Goal: Transaction & Acquisition: Purchase product/service

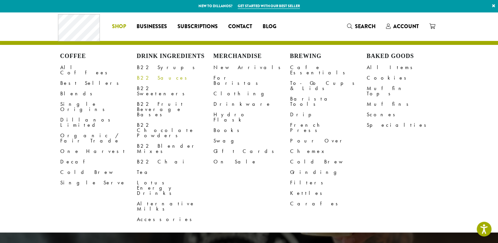
drag, startPoint x: 0, startPoint y: 0, endPoint x: 151, endPoint y: 79, distance: 170.0
click at [151, 79] on link "B22 Sauces" at bounding box center [175, 78] width 77 height 10
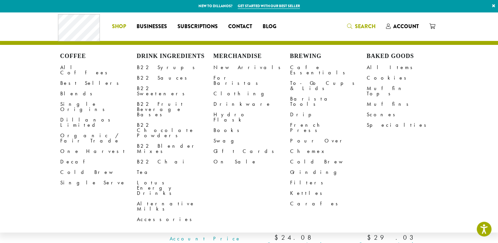
click at [350, 24] on div "Coffee All Coffees Best Sellers Blends Single Origins Dillanos Limited Organic …" at bounding box center [249, 26] width 382 height 27
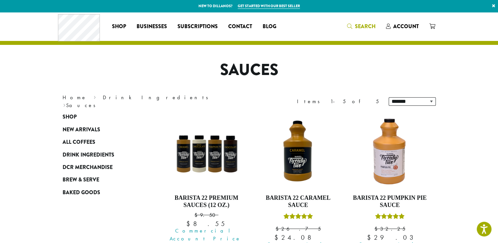
click at [348, 25] on icon "Search" at bounding box center [349, 26] width 5 height 5
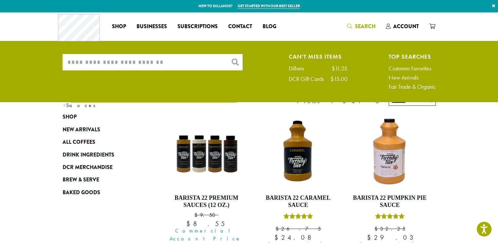
click at [88, 63] on input "What are you searching for?" at bounding box center [153, 62] width 180 height 16
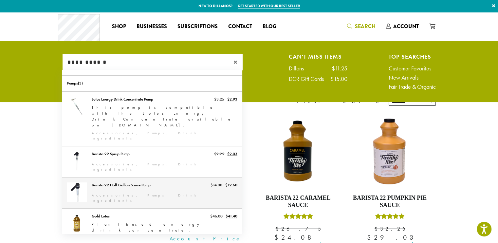
type input "**********"
click at [107, 177] on link "Barista 22 Half Gallon Sauce Pump" at bounding box center [152, 192] width 180 height 31
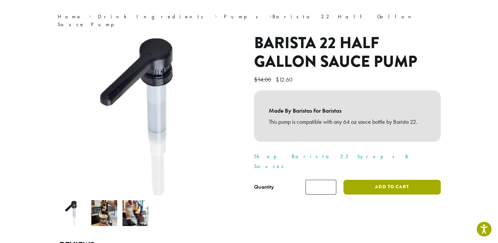
scroll to position [55, 0]
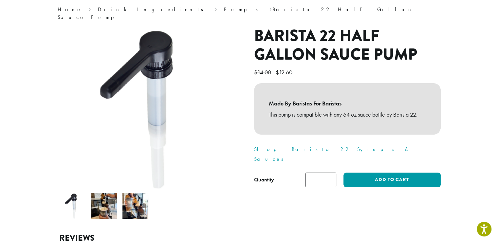
type input "*"
click at [330, 172] on input "*" at bounding box center [320, 179] width 31 height 15
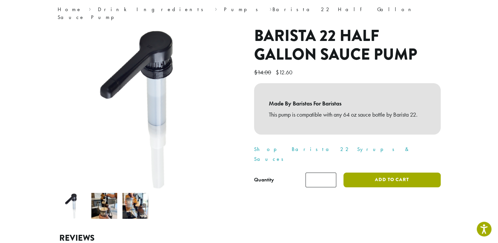
click at [383, 172] on button "Add to cart" at bounding box center [391, 179] width 97 height 15
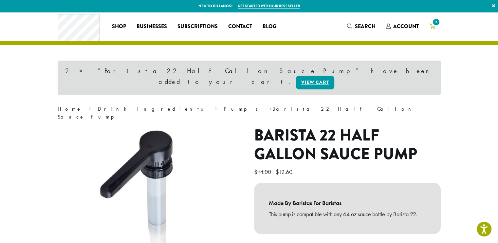
click at [436, 23] on span "2" at bounding box center [435, 22] width 9 height 9
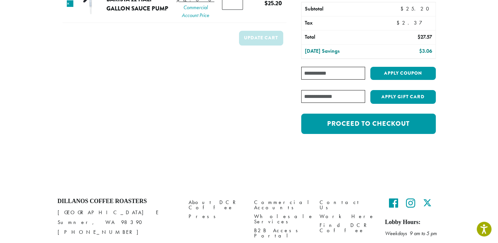
scroll to position [76, 0]
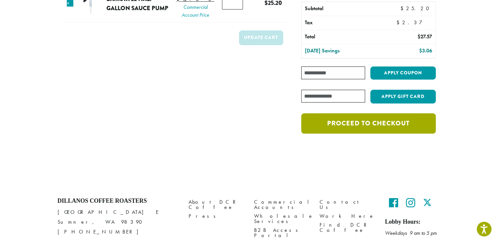
click at [350, 126] on link "Proceed to checkout" at bounding box center [368, 123] width 134 height 20
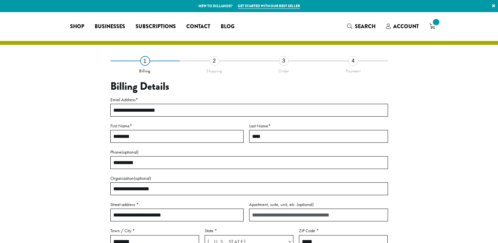
select select "**"
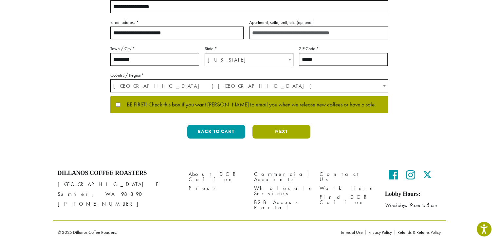
click at [277, 129] on button "Next" at bounding box center [281, 132] width 58 height 14
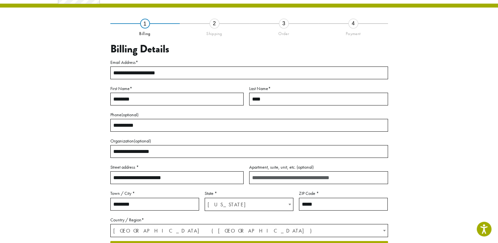
scroll to position [33, 0]
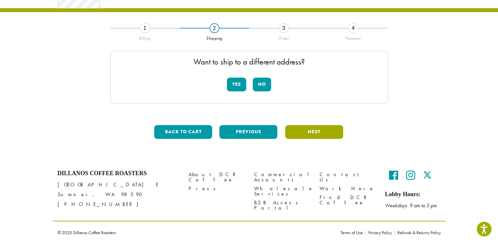
click at [322, 130] on button "Next" at bounding box center [314, 132] width 58 height 14
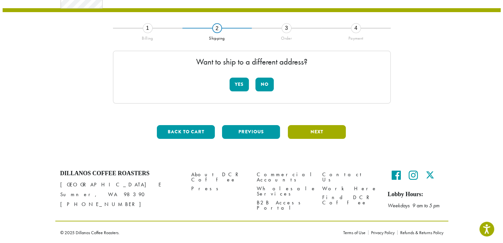
scroll to position [37, 0]
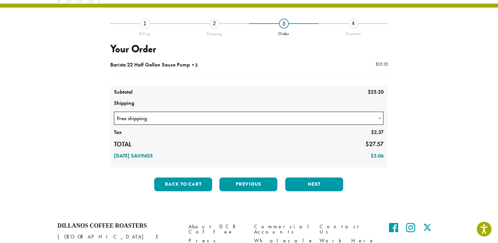
click at [379, 118] on b at bounding box center [379, 118] width 3 height 2
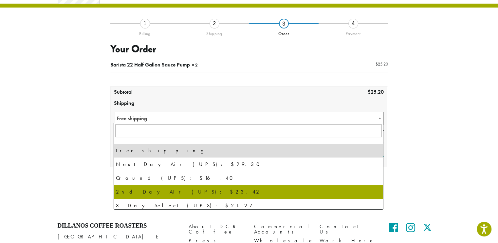
select select "********"
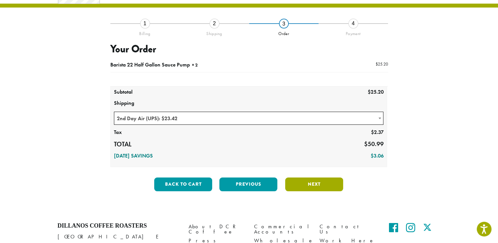
click at [308, 185] on button "Next" at bounding box center [314, 184] width 58 height 14
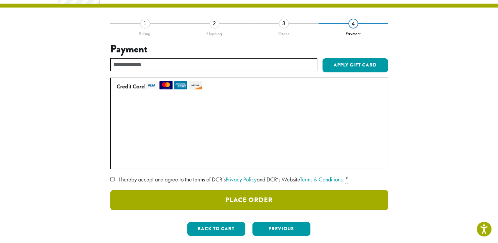
click at [261, 203] on button "Place Order" at bounding box center [249, 200] width 278 height 20
